Goal: Information Seeking & Learning: Learn about a topic

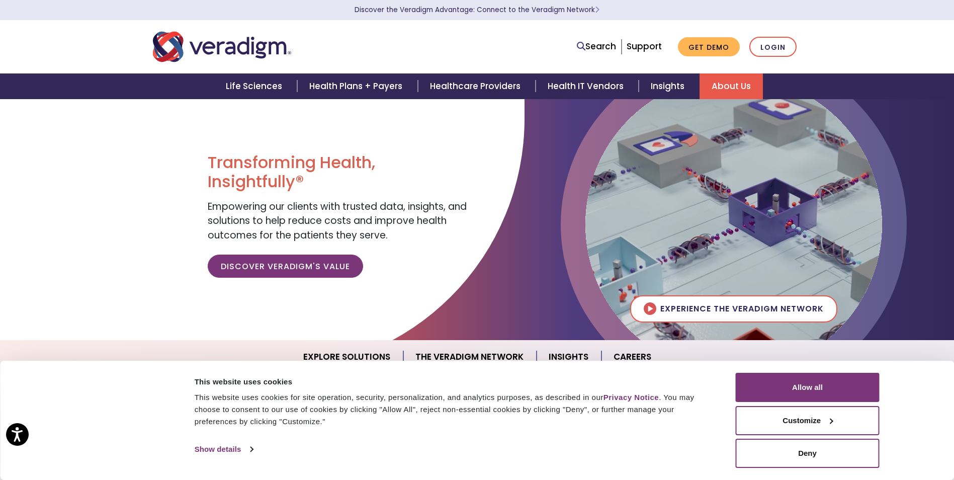
click at [733, 79] on link "About Us" at bounding box center [731, 86] width 63 height 26
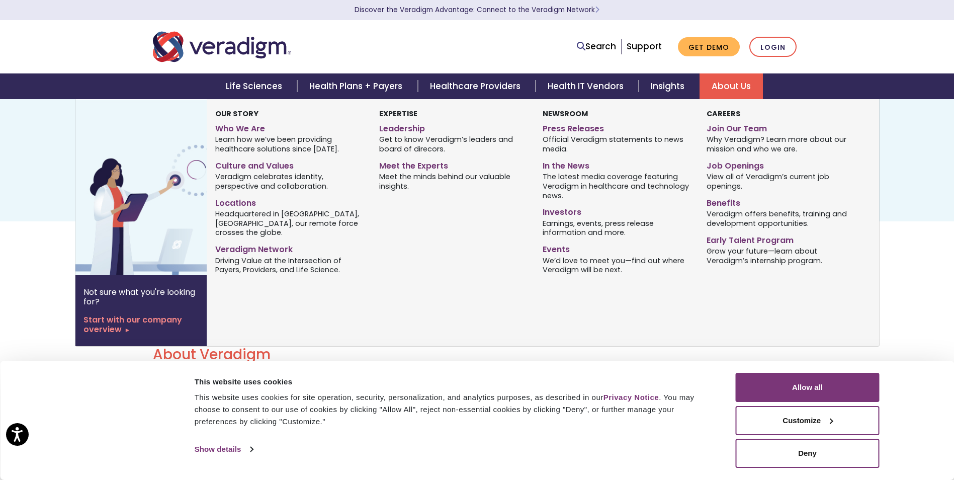
click at [718, 87] on link "About Us" at bounding box center [731, 86] width 63 height 26
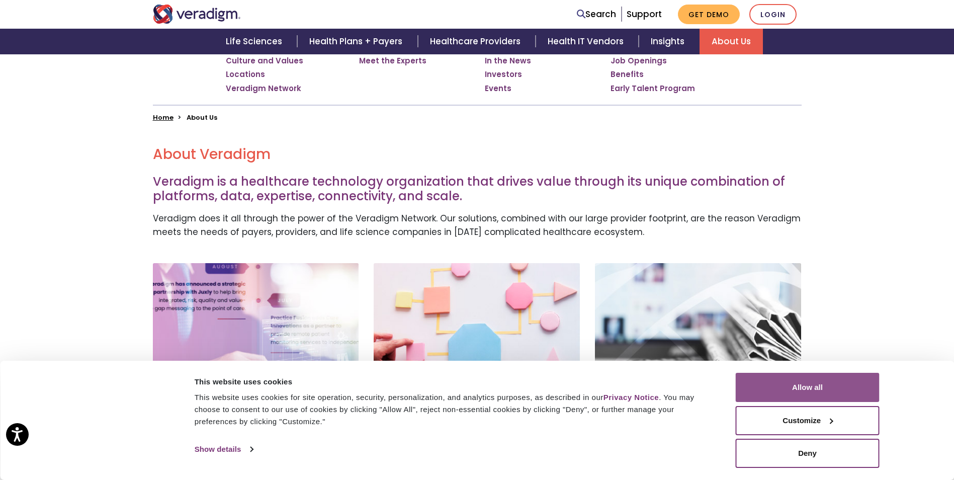
scroll to position [251, 0]
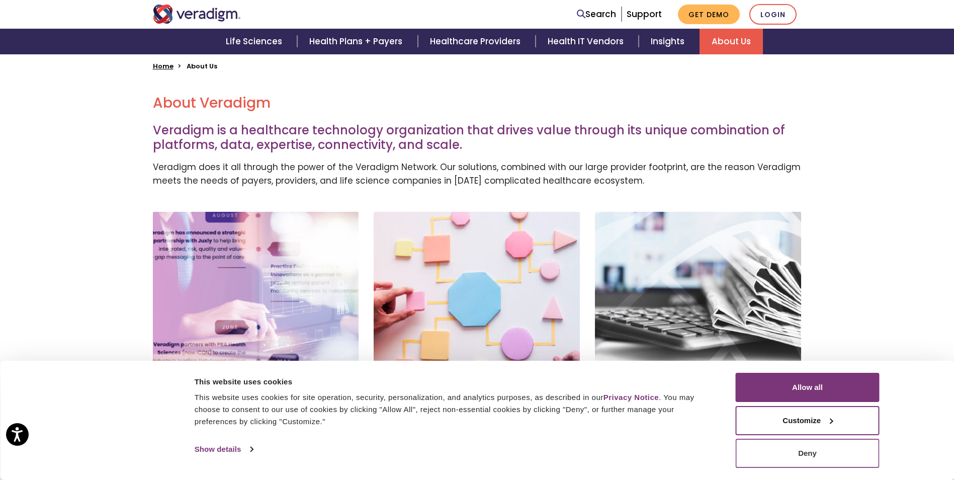
click at [804, 453] on button "Deny" at bounding box center [808, 453] width 144 height 29
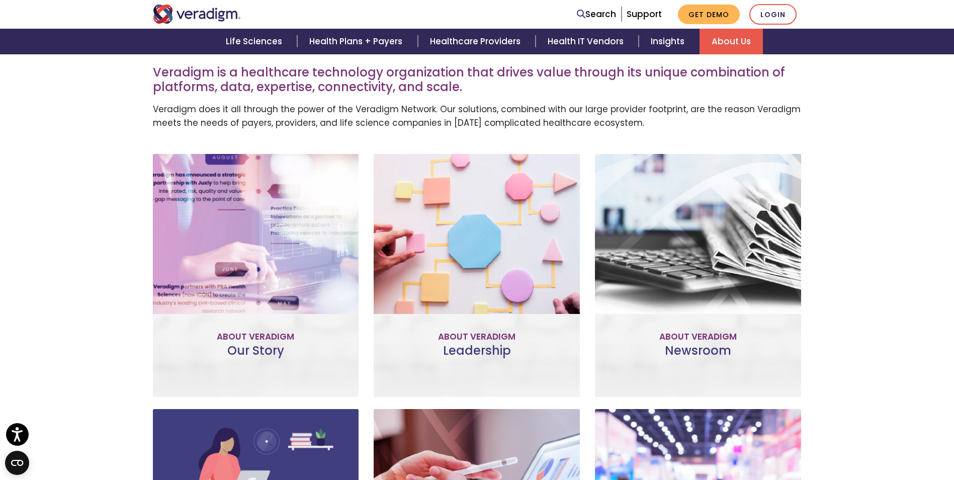
scroll to position [352, 0]
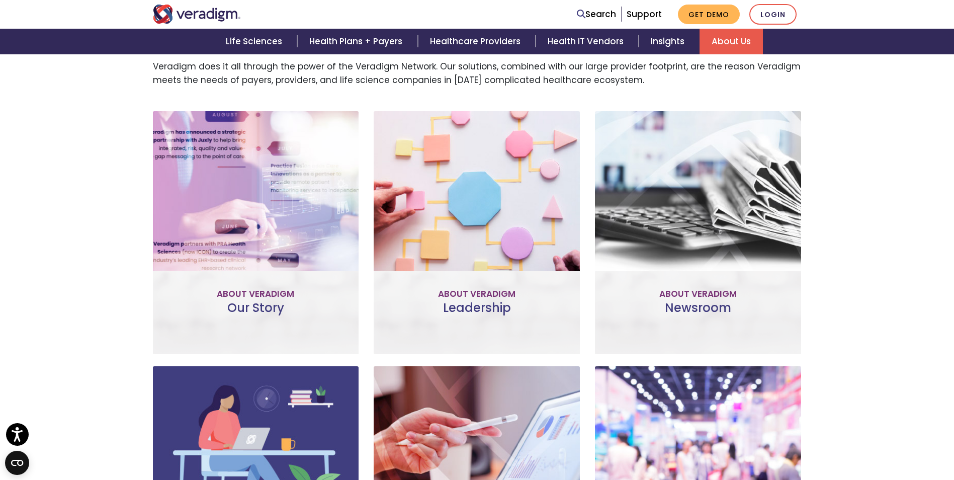
click at [270, 272] on link "Learn More" at bounding box center [255, 270] width 79 height 23
